Goal: Navigation & Orientation: Find specific page/section

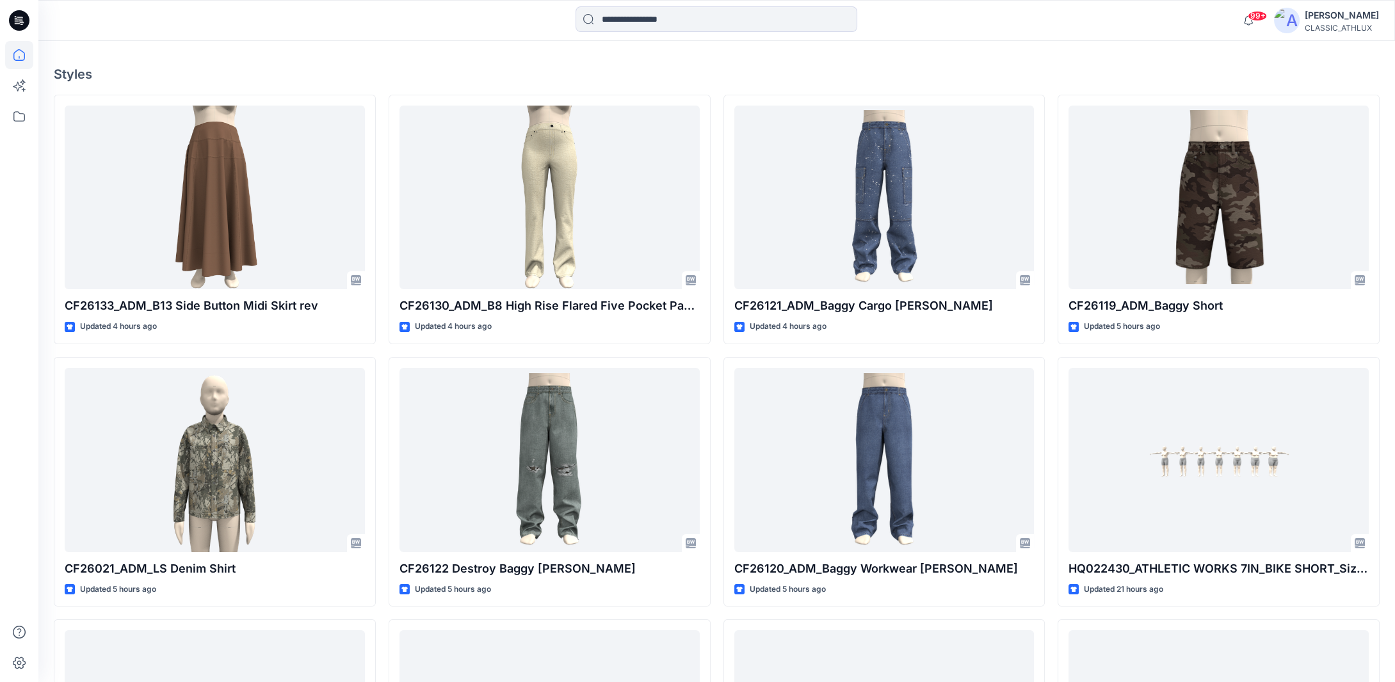
scroll to position [448, 0]
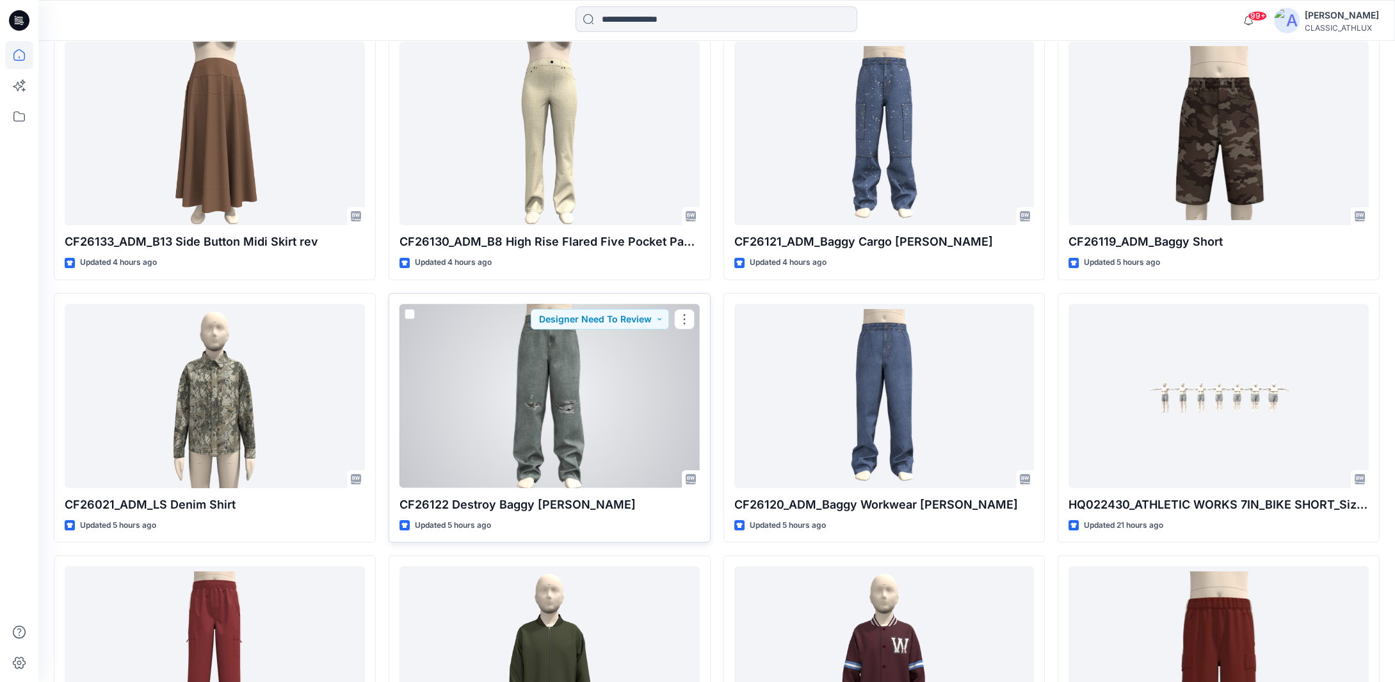
click at [602, 418] on div at bounding box center [549, 396] width 300 height 184
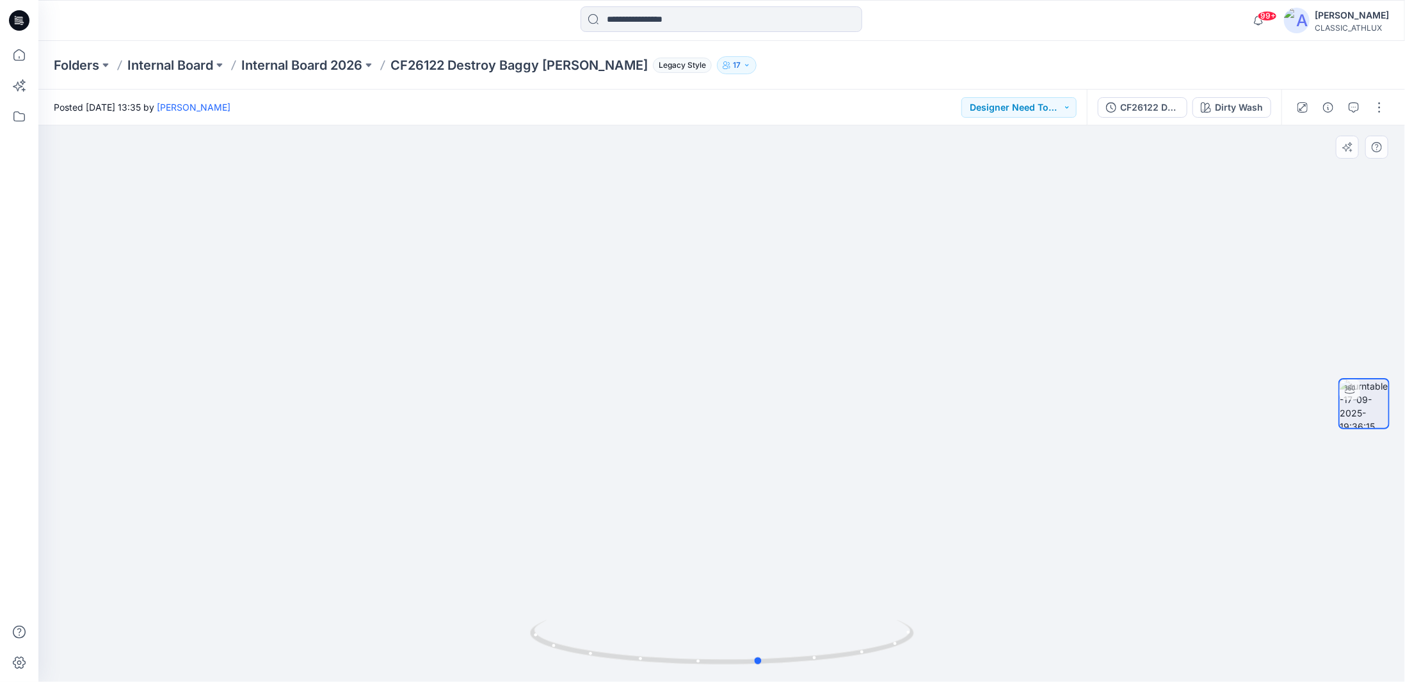
drag, startPoint x: 907, startPoint y: 638, endPoint x: 945, endPoint y: 639, distance: 37.8
click at [945, 639] on div at bounding box center [721, 403] width 1367 height 557
click at [314, 63] on p "Internal Board 2026" at bounding box center [301, 65] width 121 height 18
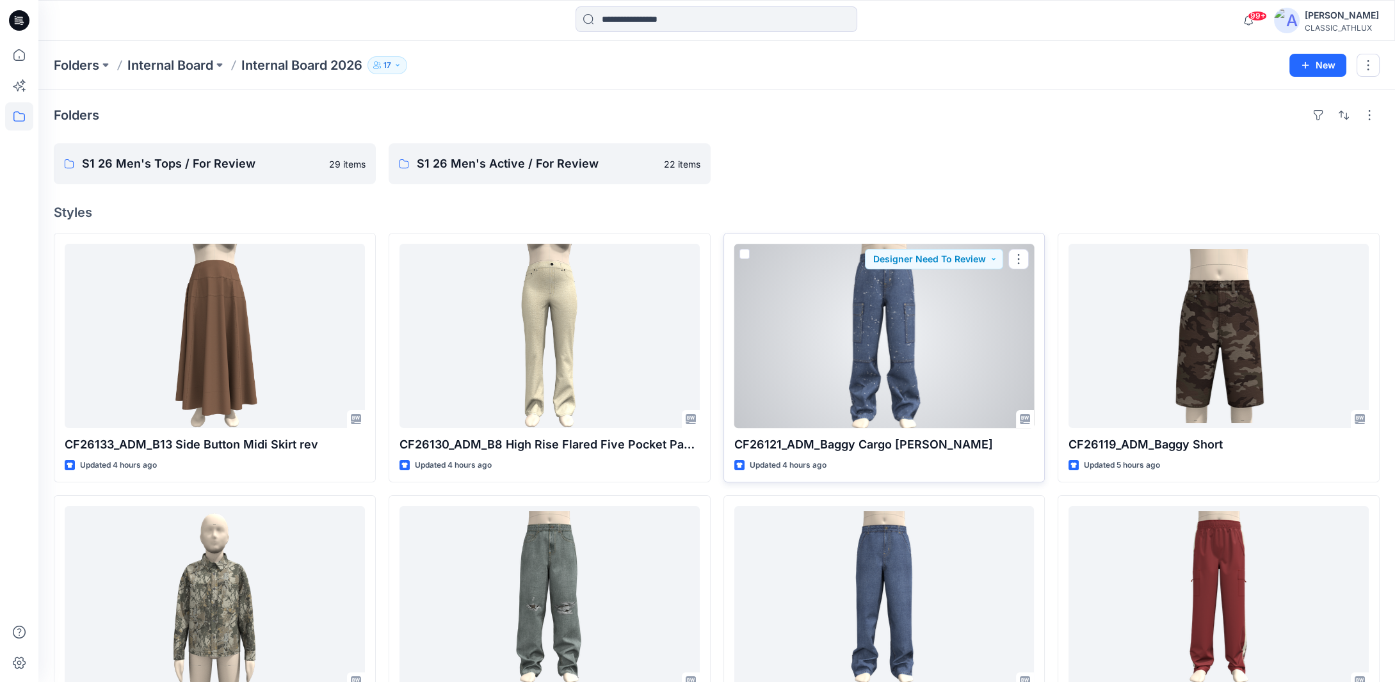
click at [862, 335] on div at bounding box center [884, 336] width 300 height 184
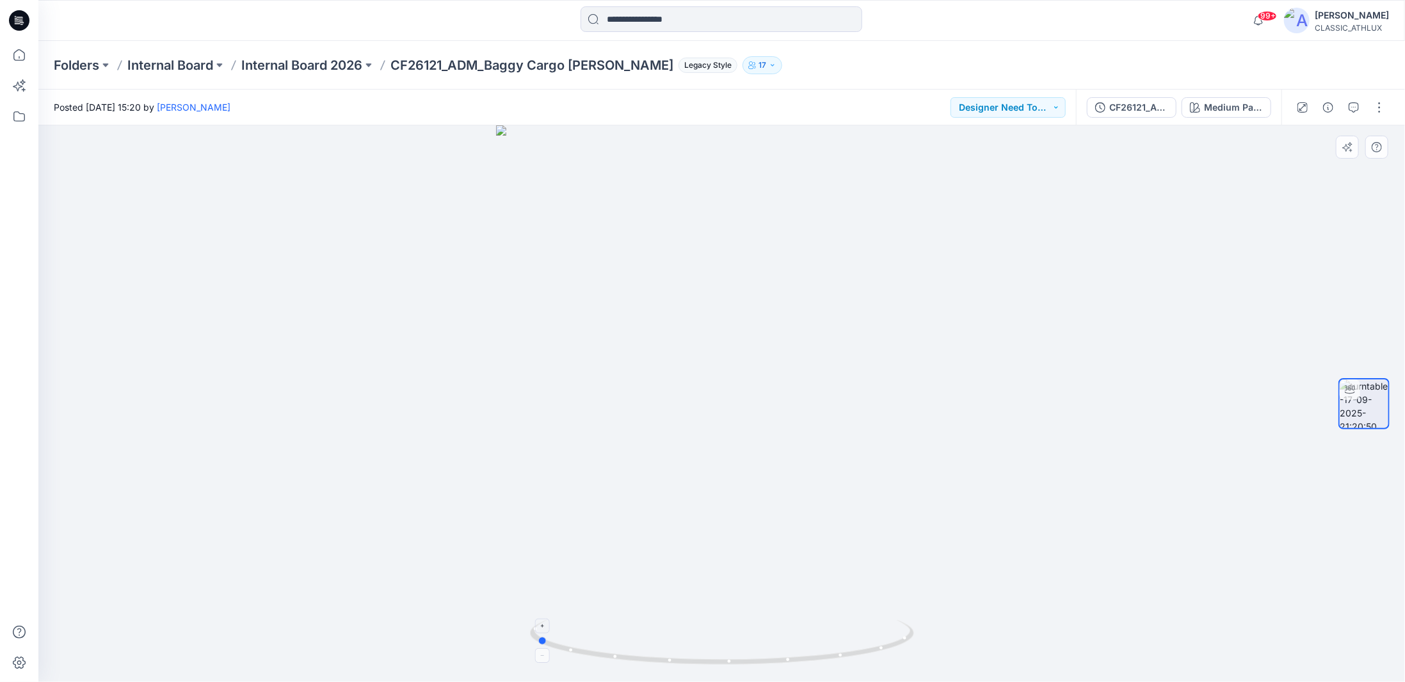
drag, startPoint x: 868, startPoint y: 655, endPoint x: 681, endPoint y: 638, distance: 187.7
click at [682, 641] on icon at bounding box center [723, 644] width 387 height 48
click at [18, 54] on icon at bounding box center [19, 55] width 28 height 28
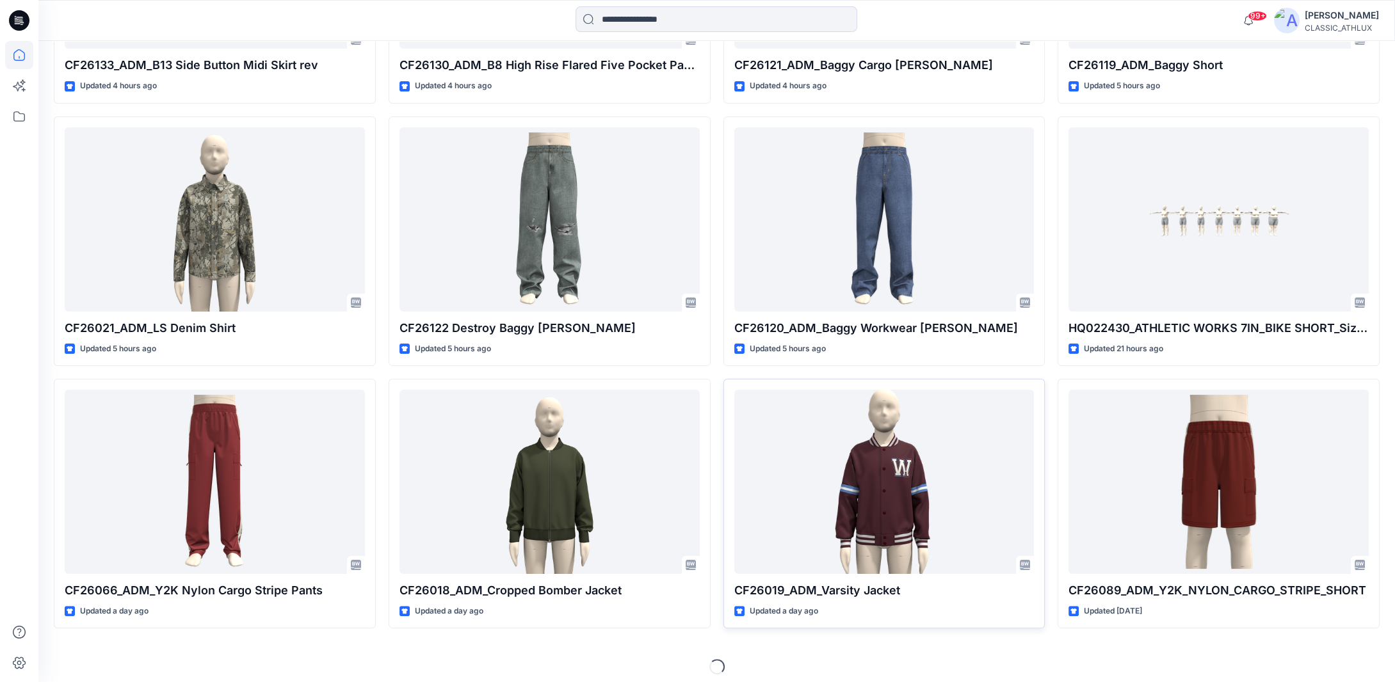
scroll to position [627, 0]
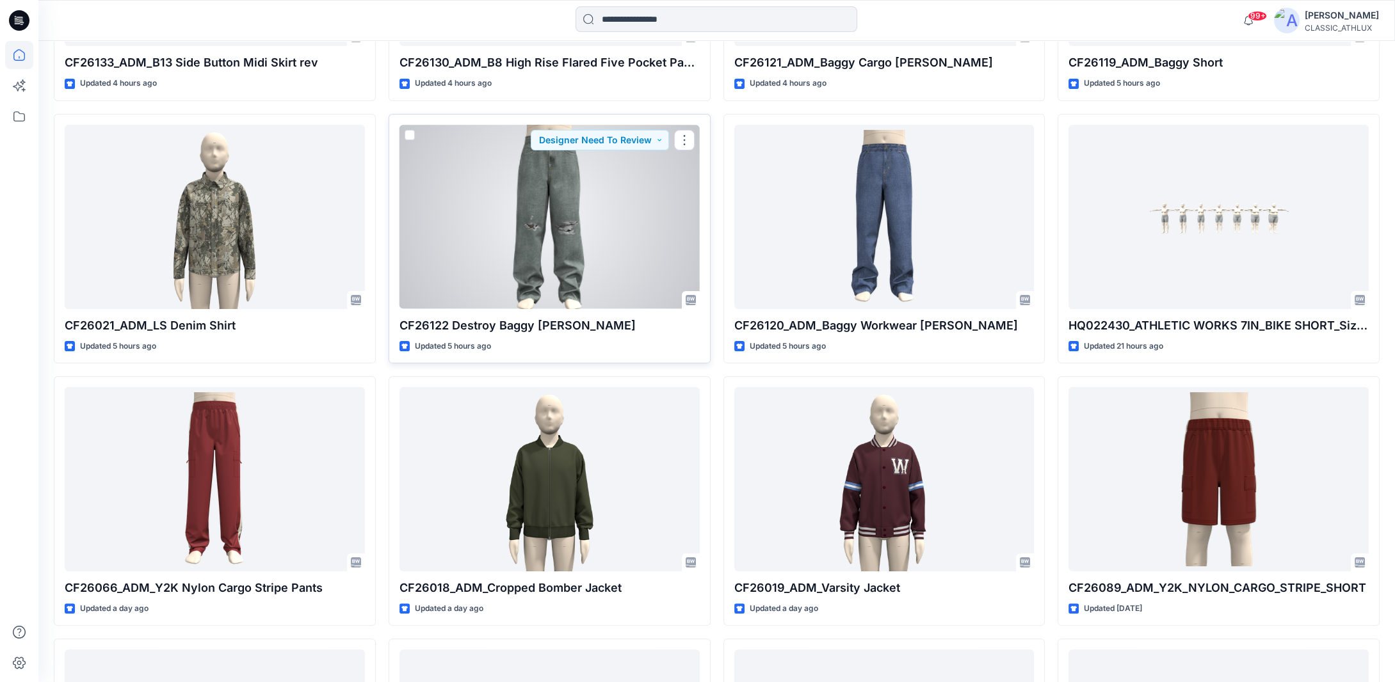
click at [585, 248] on div at bounding box center [549, 217] width 300 height 184
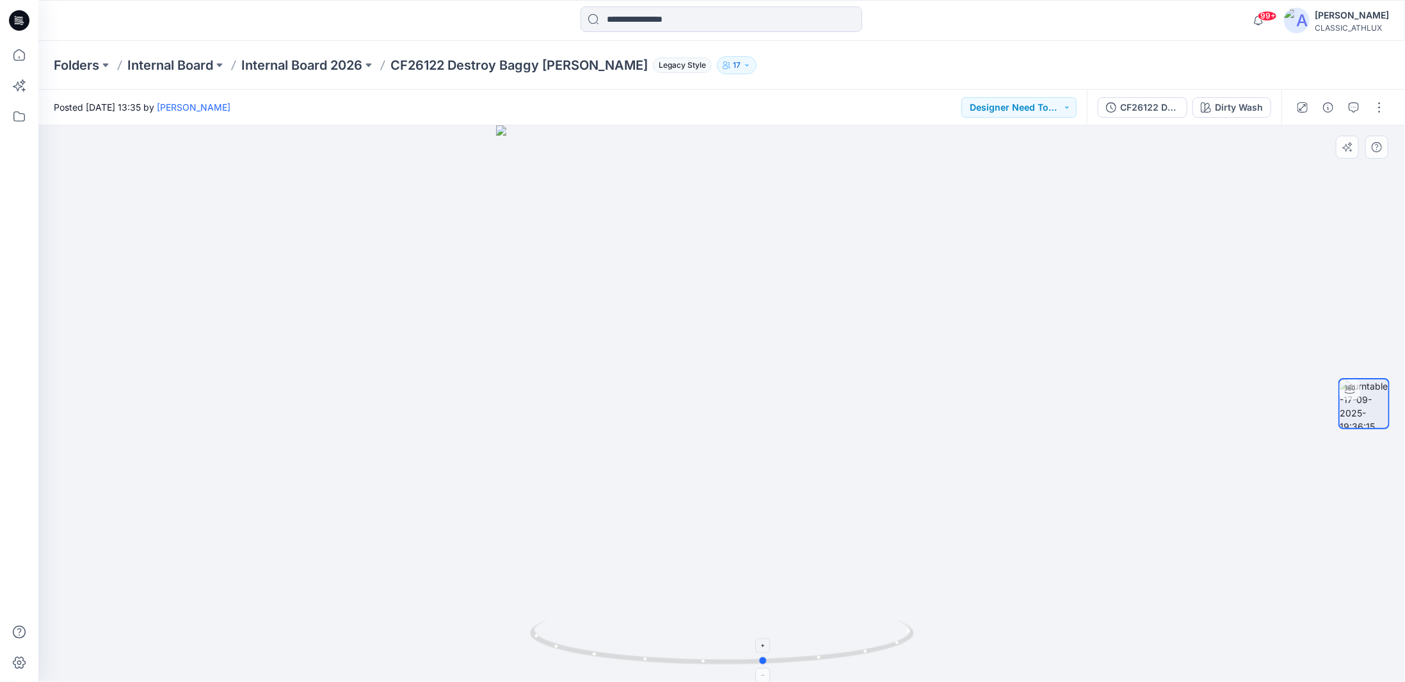
drag, startPoint x: 846, startPoint y: 654, endPoint x: 887, endPoint y: 646, distance: 42.3
click at [888, 646] on icon at bounding box center [723, 644] width 387 height 48
click at [23, 58] on icon at bounding box center [19, 55] width 28 height 28
